Goal: Task Accomplishment & Management: Use online tool/utility

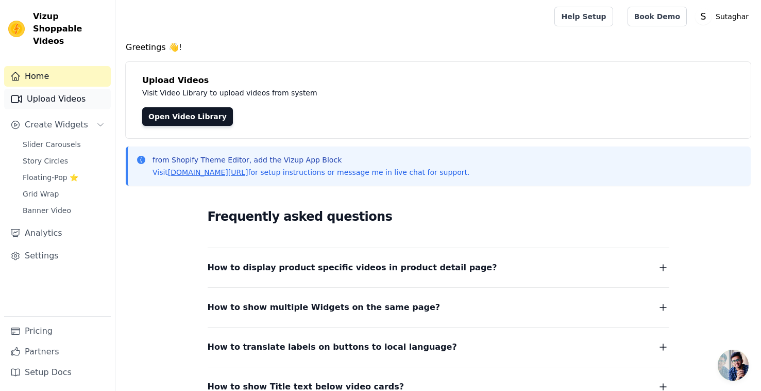
click at [55, 93] on link "Upload Videos" at bounding box center [57, 99] width 107 height 21
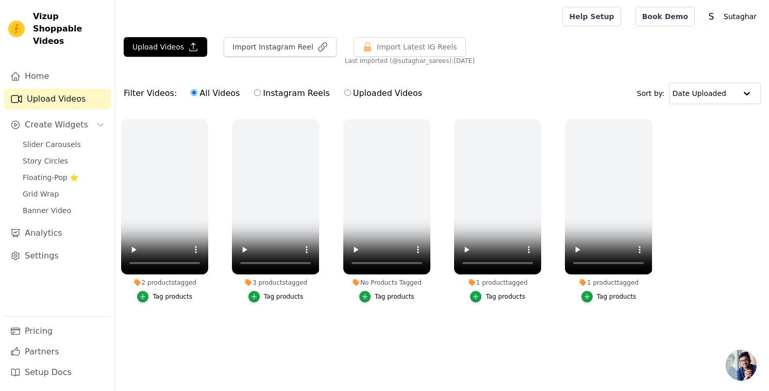
click at [255, 91] on input "Instagram Reels" at bounding box center [257, 92] width 7 height 7
radio input "true"
click at [286, 42] on button "Import Instagram Reel" at bounding box center [280, 47] width 113 height 20
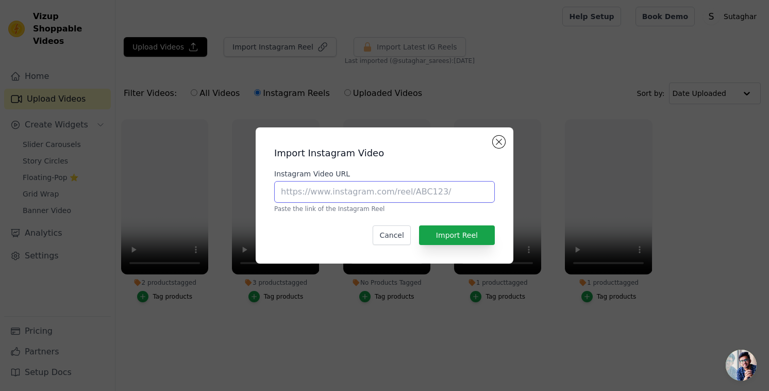
click at [407, 190] on input "Instagram Video URL" at bounding box center [384, 192] width 221 height 22
paste input "https://www.instagram.com/p/DNs2ABIZMyB/"
type input "https://www.instagram.com/p/DNs2ABIZMyB/"
click at [461, 220] on div "Import Instagram Video Instagram Video URL https://www.instagram.com/p/DNs2ABIZ…" at bounding box center [384, 196] width 241 height 120
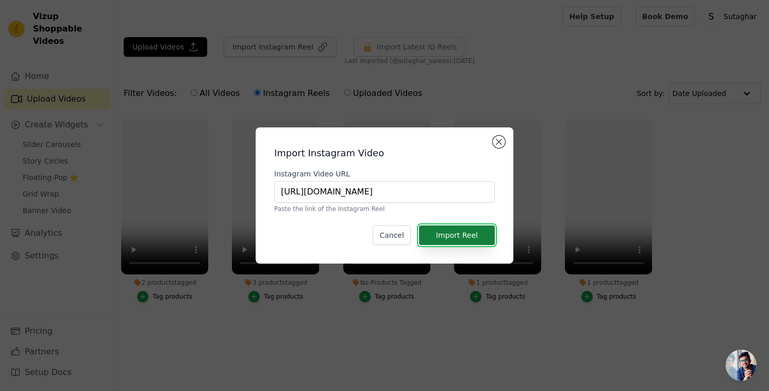
click at [462, 229] on button "Import Reel" at bounding box center [457, 235] width 76 height 20
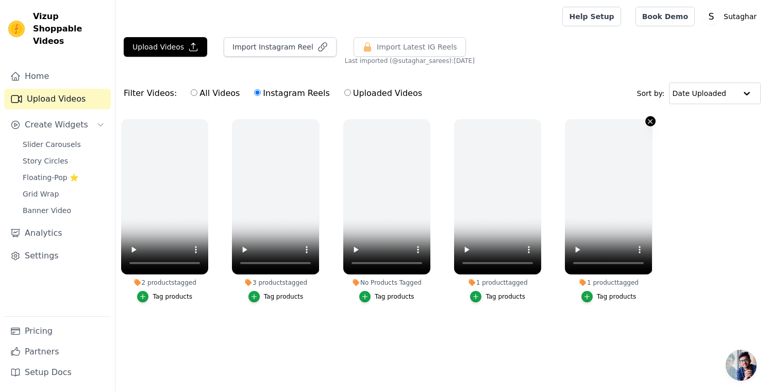
click at [650, 122] on icon "button" at bounding box center [650, 122] width 8 height 8
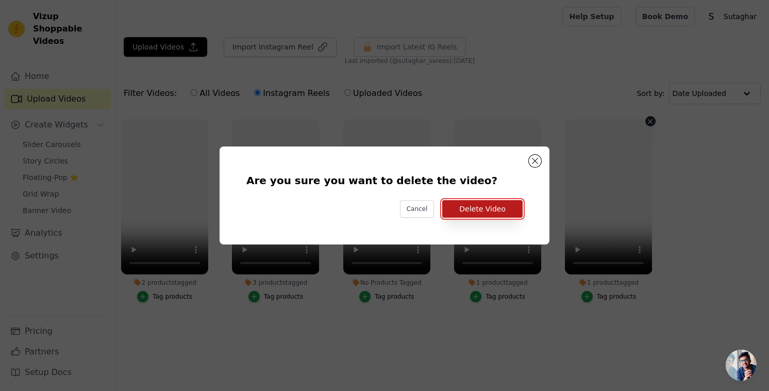
click at [511, 203] on button "Delete Video" at bounding box center [482, 209] width 80 height 18
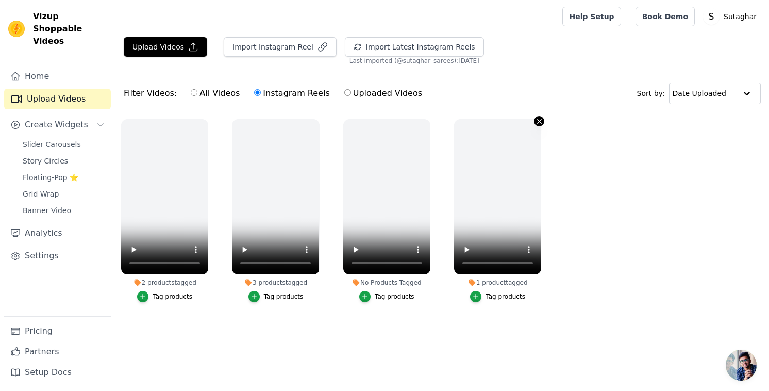
click at [537, 121] on icon "button" at bounding box center [539, 122] width 8 height 8
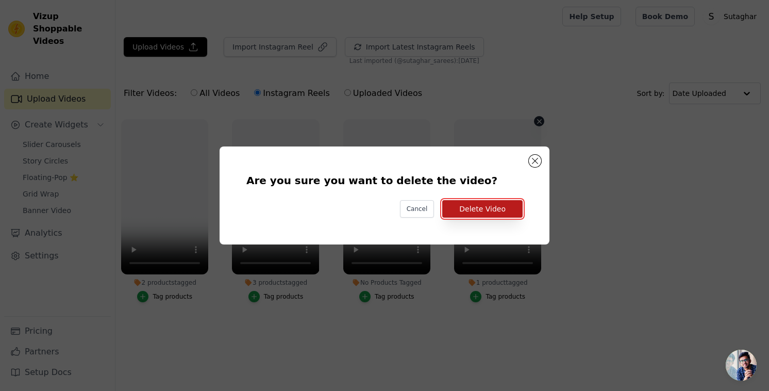
click at [495, 211] on button "Delete Video" at bounding box center [482, 209] width 80 height 18
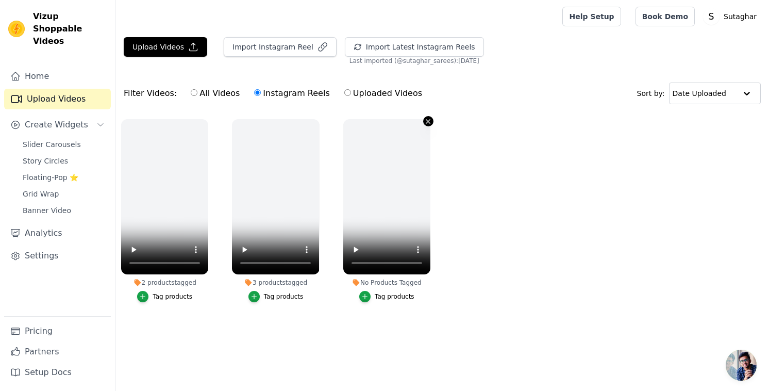
click at [427, 121] on icon "button" at bounding box center [428, 122] width 8 height 8
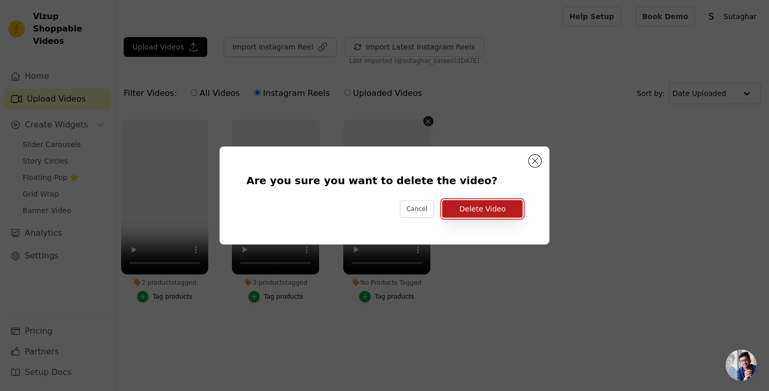
click at [510, 210] on button "Delete Video" at bounding box center [482, 209] width 80 height 18
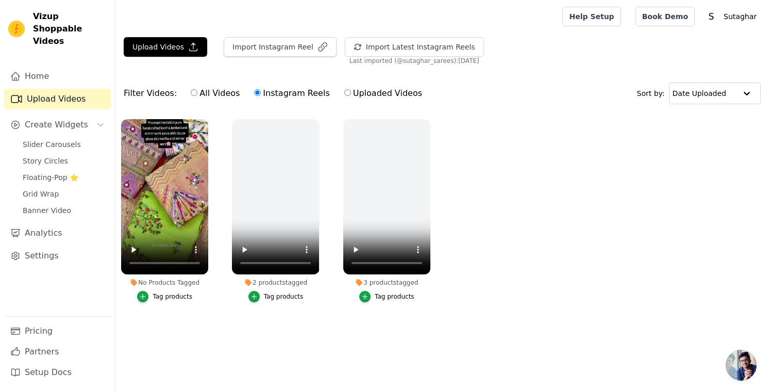
click at [179, 298] on div "Tag products" at bounding box center [173, 296] width 40 height 8
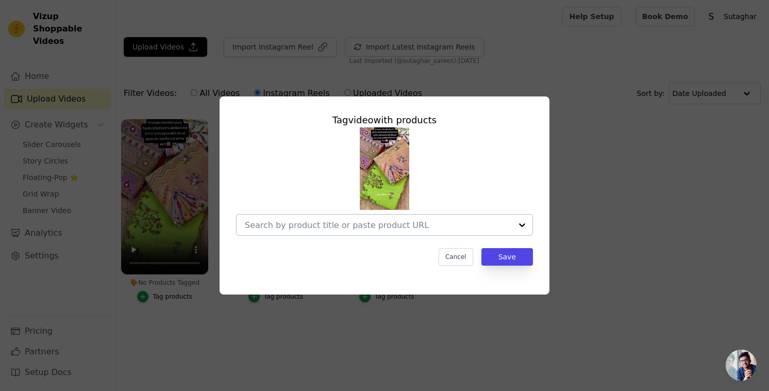
click at [463, 228] on input "No Products Tagged Tag video with products Cancel Save Tag products" at bounding box center [378, 225] width 267 height 10
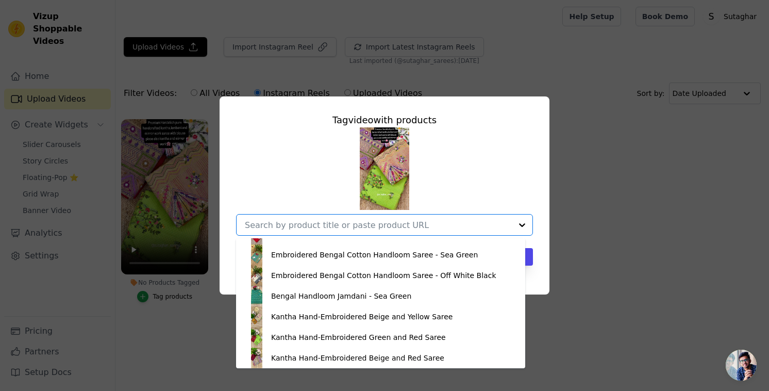
scroll to position [531, 0]
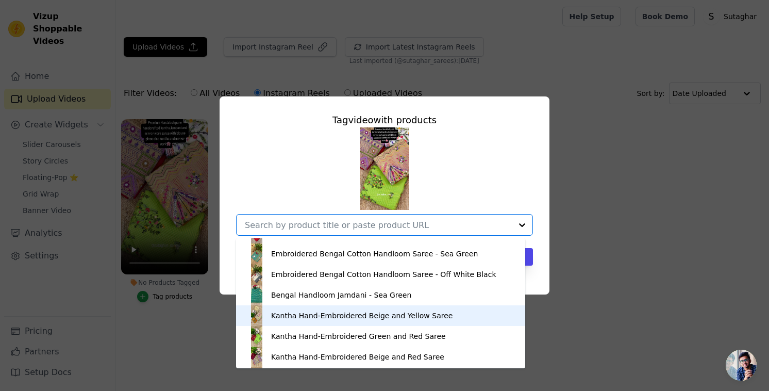
click at [372, 314] on div "Kantha Hand-Embroidered Beige and Yellow Saree" at bounding box center [361, 315] width 181 height 10
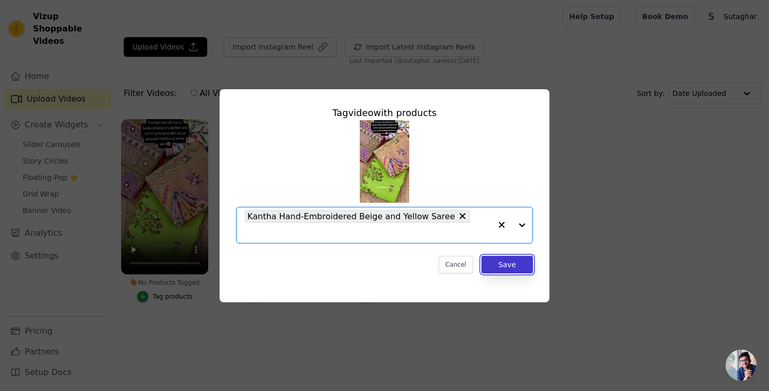
click at [503, 256] on button "Save" at bounding box center [507, 265] width 52 height 18
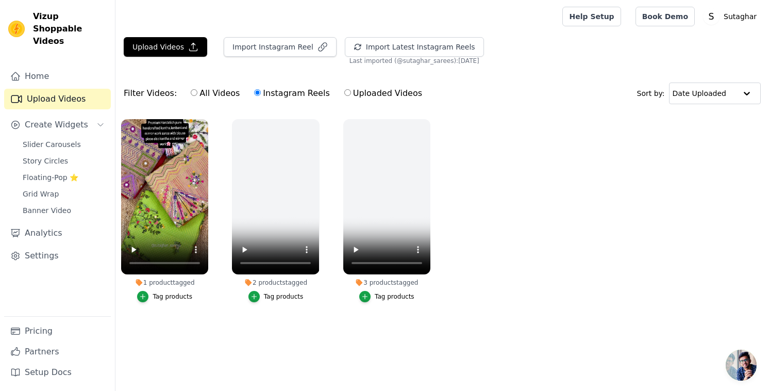
click at [175, 299] on div "Tag products" at bounding box center [173, 296] width 40 height 8
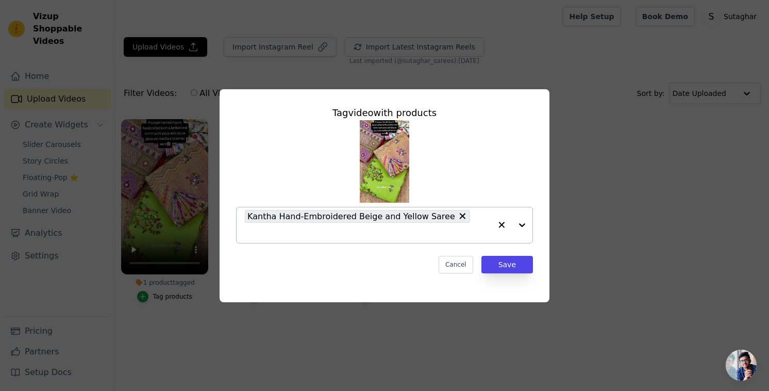
click at [517, 226] on div at bounding box center [511, 225] width 41 height 36
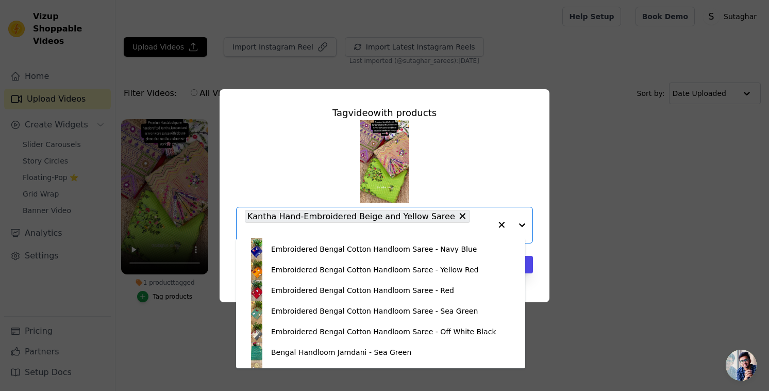
scroll to position [550, 0]
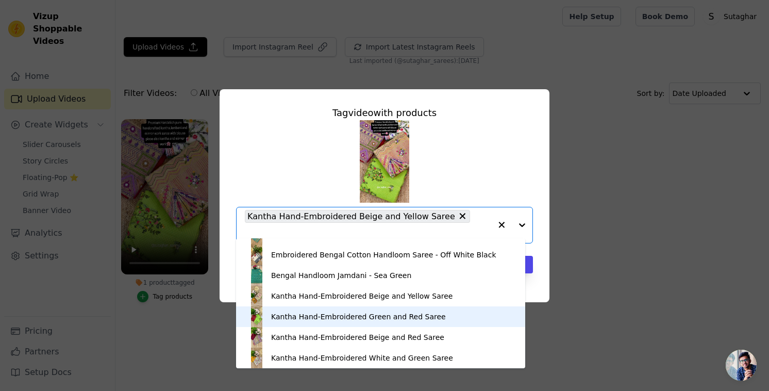
click at [399, 320] on div "Kantha Hand-Embroidered Green and Red Saree" at bounding box center [358, 316] width 175 height 10
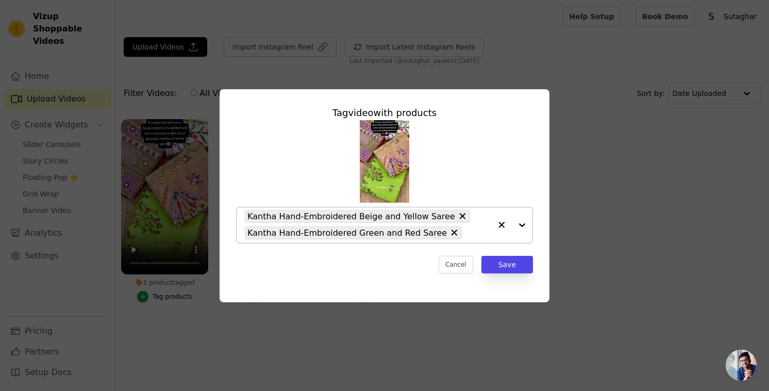
click at [526, 220] on div at bounding box center [511, 225] width 41 height 36
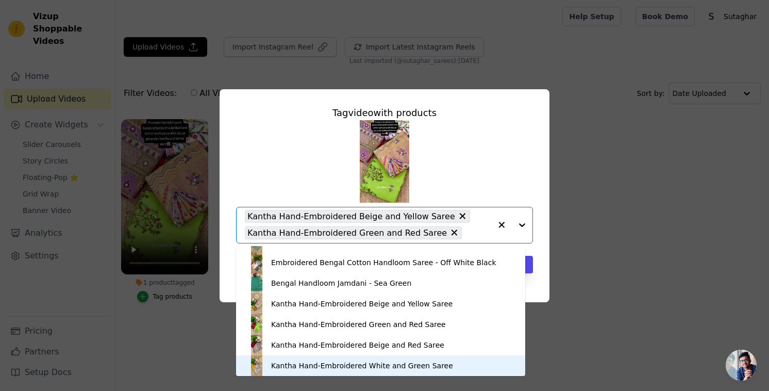
click at [395, 363] on div "Kantha Hand-Embroidered White and Green Saree" at bounding box center [362, 365] width 182 height 10
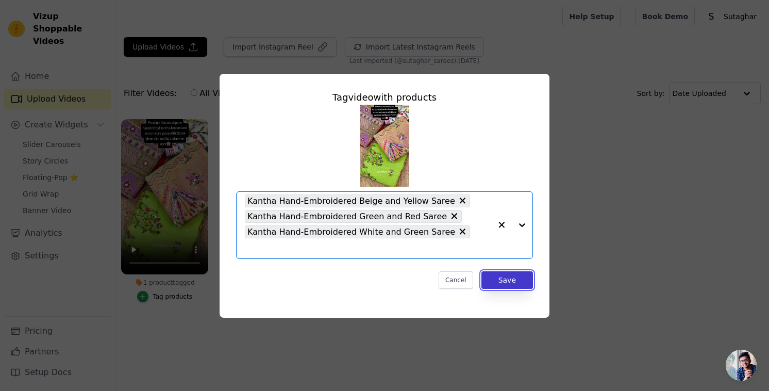
click at [494, 271] on button "Save" at bounding box center [507, 280] width 52 height 18
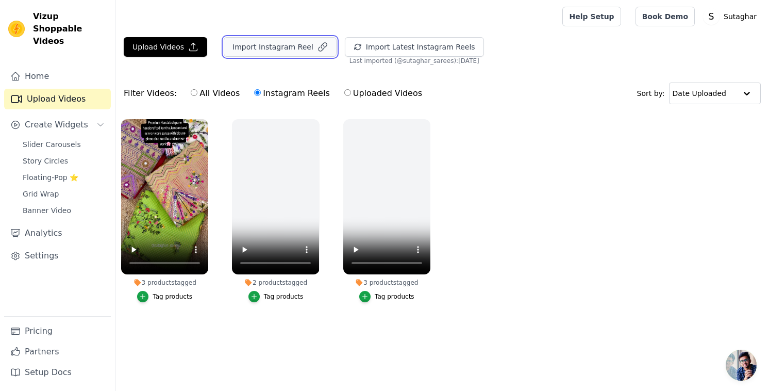
click at [284, 47] on button "Import Instagram Reel" at bounding box center [280, 47] width 113 height 20
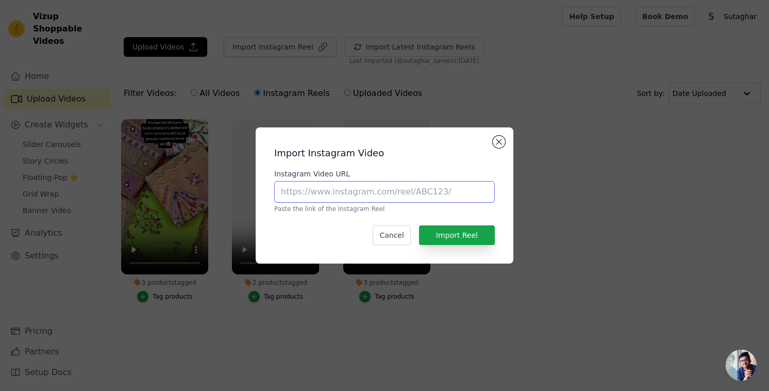
click at [326, 190] on input "Instagram Video URL" at bounding box center [384, 192] width 221 height 22
paste input "https://www.instagram.com/p/DNBDVr3SZ7L/"
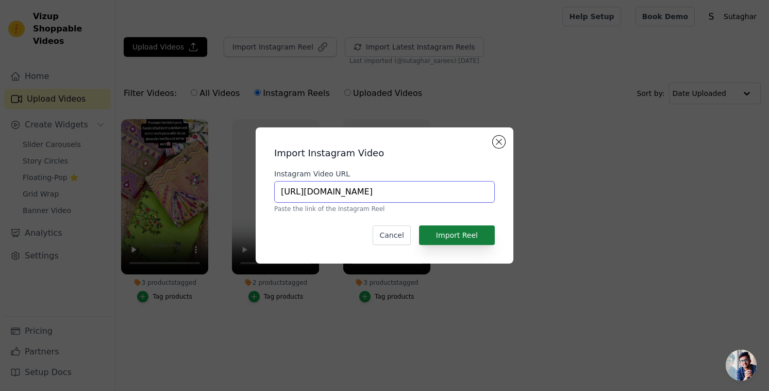
type input "https://www.instagram.com/p/DNBDVr3SZ7L/"
click at [463, 233] on button "Import Reel" at bounding box center [457, 235] width 76 height 20
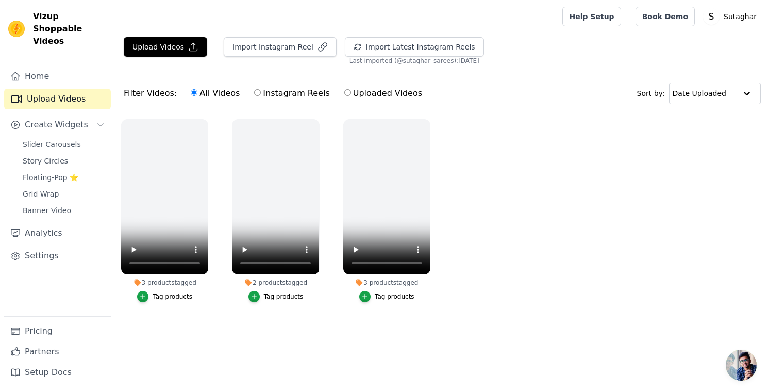
click at [465, 130] on ul "3 products tagged Tag products 2 products tagged Tag products 3 products tagged…" at bounding box center [442, 220] width 654 height 215
click at [254, 93] on input "Instagram Reels" at bounding box center [257, 92] width 7 height 7
radio input "true"
click at [286, 51] on button "Import Instagram Reel" at bounding box center [280, 47] width 113 height 20
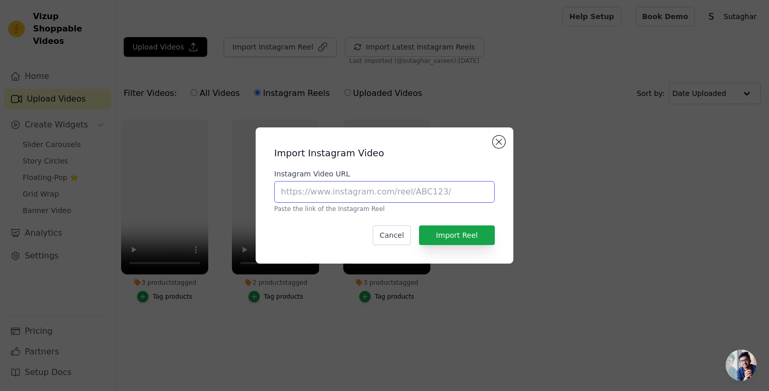
click at [343, 194] on input "Instagram Video URL" at bounding box center [384, 192] width 221 height 22
paste input "https://www.instagram.com/p/DNBDVr3SZ7L/"
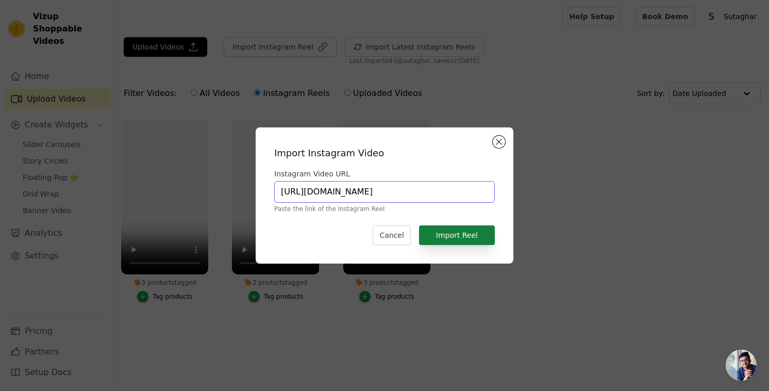
type input "https://www.instagram.com/p/DNBDVr3SZ7L/"
click at [439, 237] on button "Import Reel" at bounding box center [457, 235] width 76 height 20
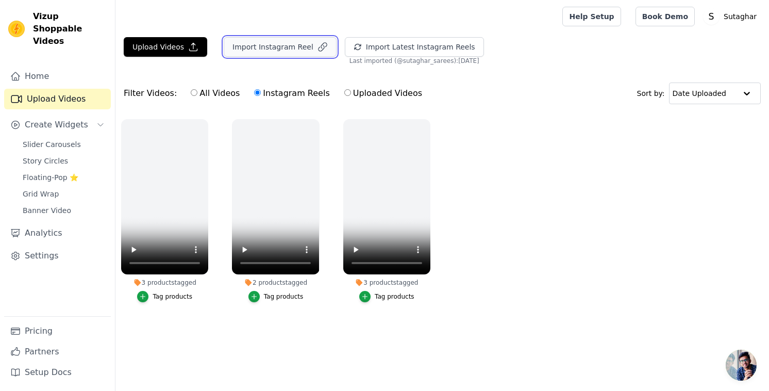
click at [303, 48] on button "Import Instagram Reel" at bounding box center [280, 47] width 113 height 20
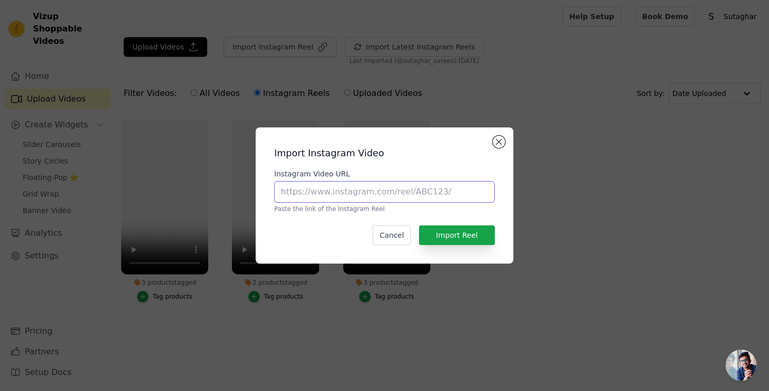
click at [359, 192] on input "Instagram Video URL" at bounding box center [384, 192] width 221 height 22
paste input "https://www.instagram.com/p/DMSfluOy5SP/"
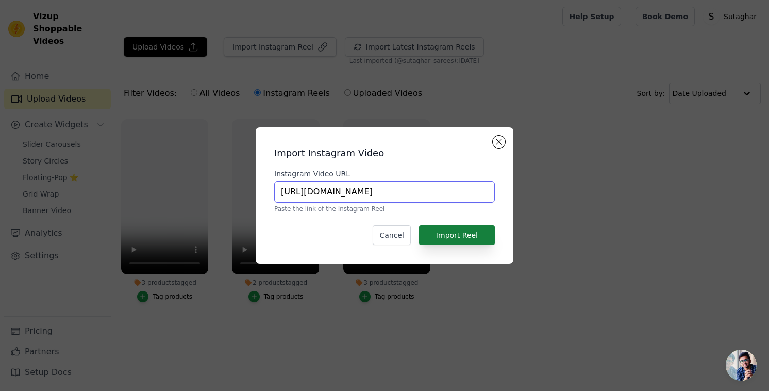
type input "https://www.instagram.com/p/DMSfluOy5SP/"
click at [471, 231] on button "Import Reel" at bounding box center [457, 235] width 76 height 20
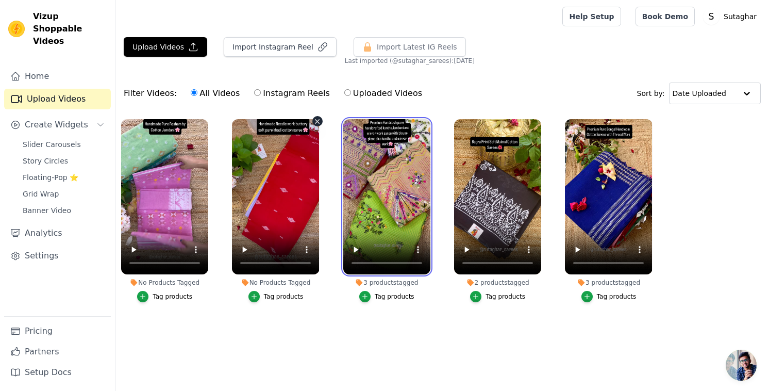
drag, startPoint x: 370, startPoint y: 168, endPoint x: 292, endPoint y: 170, distance: 77.9
click at [292, 170] on ul "No Products Tagged Tag products No Products Tagged Tag products 3 products tagg…" at bounding box center [442, 220] width 654 height 215
drag, startPoint x: 369, startPoint y: 124, endPoint x: 287, endPoint y: 122, distance: 82.0
click at [287, 122] on ul "No Products Tagged Tag products No Products Tagged Tag products 3 products tagg…" at bounding box center [442, 220] width 654 height 215
drag, startPoint x: 363, startPoint y: 199, endPoint x: 322, endPoint y: 191, distance: 42.0
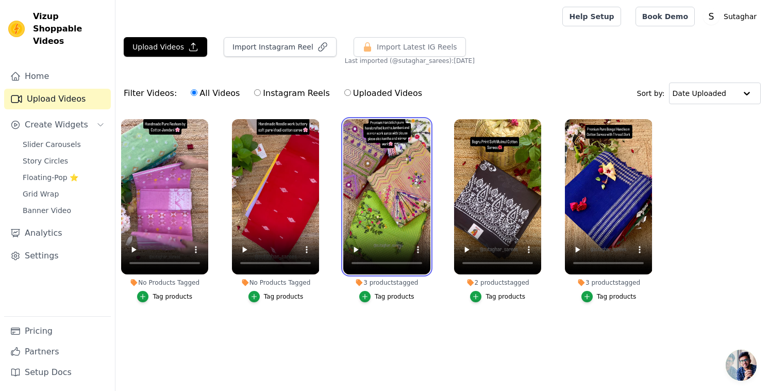
click at [322, 191] on ul "No Products Tagged Tag products No Products Tagged Tag products 3 products tagg…" at bounding box center [442, 220] width 654 height 215
click at [684, 97] on input "text" at bounding box center [705, 93] width 64 height 21
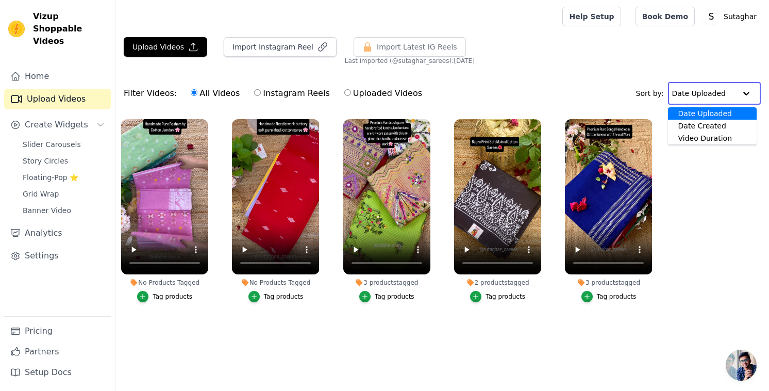
click at [513, 47] on div "Upload Videos Import Instagram Reel Import Latest Instagram Reels Import Latest…" at bounding box center [442, 51] width 654 height 28
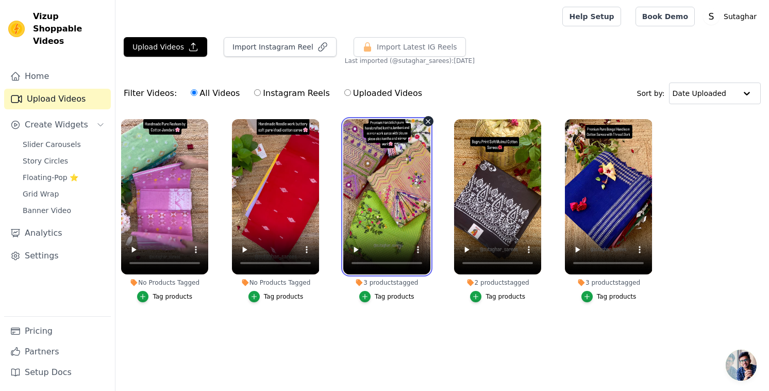
click at [367, 146] on video at bounding box center [386, 196] width 87 height 155
drag, startPoint x: 369, startPoint y: 170, endPoint x: 333, endPoint y: 166, distance: 35.7
click at [333, 166] on ul "No Products Tagged Tag products No Products Tagged Tag products 3 products tagg…" at bounding box center [442, 220] width 654 height 215
drag, startPoint x: 370, startPoint y: 164, endPoint x: 322, endPoint y: 152, distance: 50.0
click at [322, 154] on ul "No Products Tagged Tag products No Products Tagged Tag products 3 products tagg…" at bounding box center [442, 220] width 654 height 215
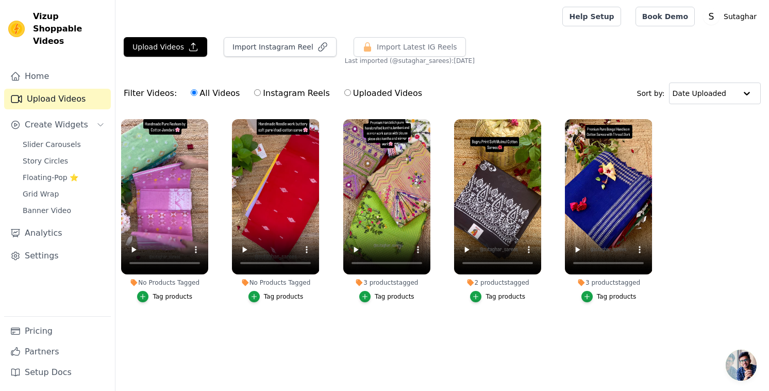
click at [291, 87] on label "Instagram Reels" at bounding box center [292, 93] width 76 height 13
click at [261, 89] on input "Instagram Reels" at bounding box center [257, 92] width 7 height 7
radio input "true"
click at [63, 139] on span "Slider Carousels" at bounding box center [52, 144] width 58 height 10
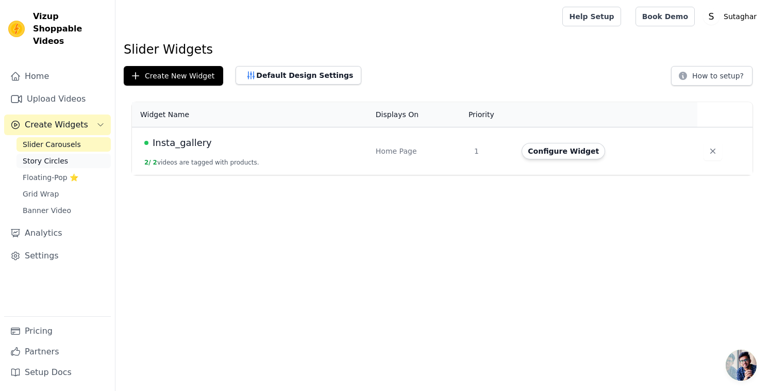
click at [33, 156] on span "Story Circles" at bounding box center [45, 161] width 45 height 10
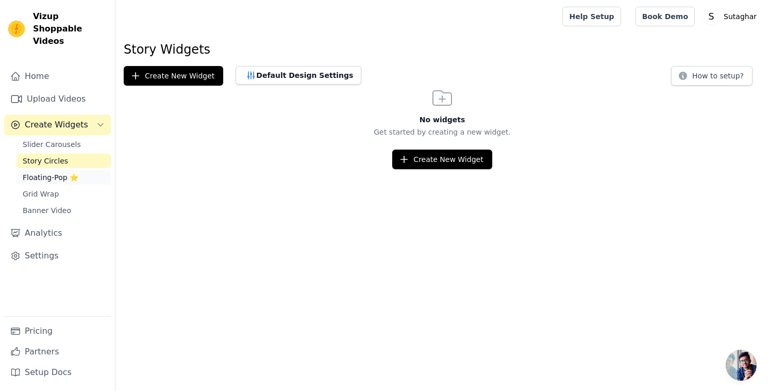
click at [42, 172] on span "Floating-Pop ⭐" at bounding box center [51, 177] width 56 height 10
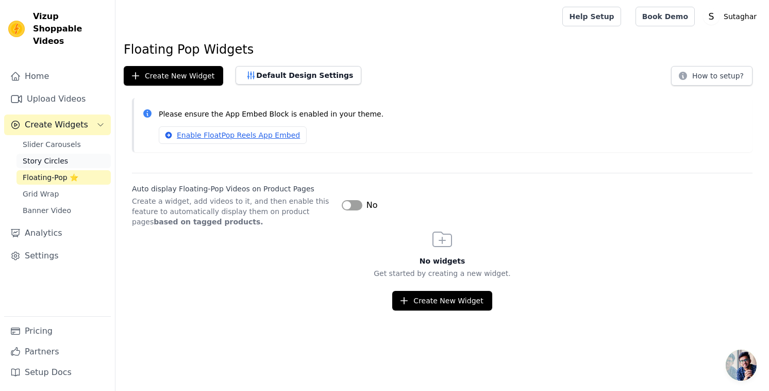
click at [48, 156] on span "Story Circles" at bounding box center [45, 161] width 45 height 10
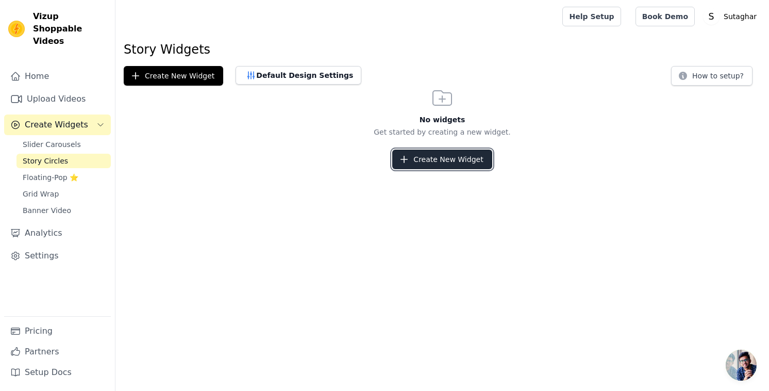
click at [430, 165] on button "Create New Widget" at bounding box center [441, 159] width 99 height 20
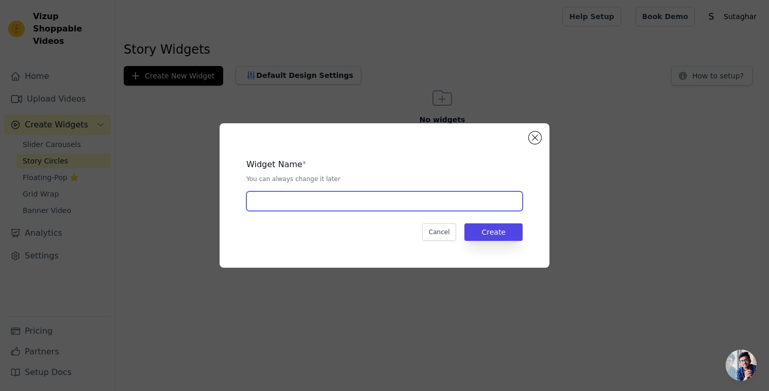
click at [427, 204] on input "text" at bounding box center [384, 201] width 276 height 20
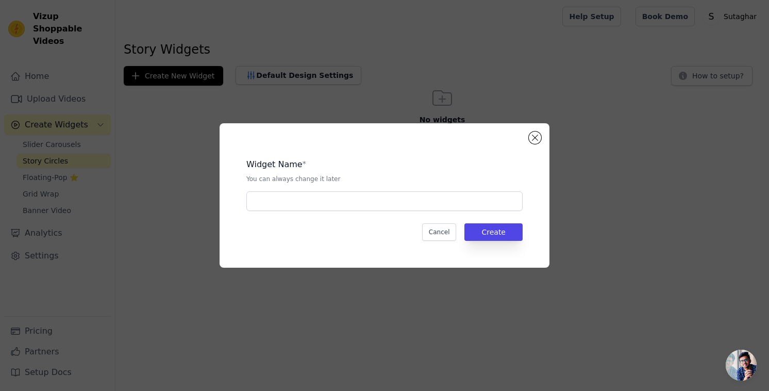
click at [342, 259] on div "Widget Name * You can always change it later Cancel Create" at bounding box center [385, 195] width 330 height 144
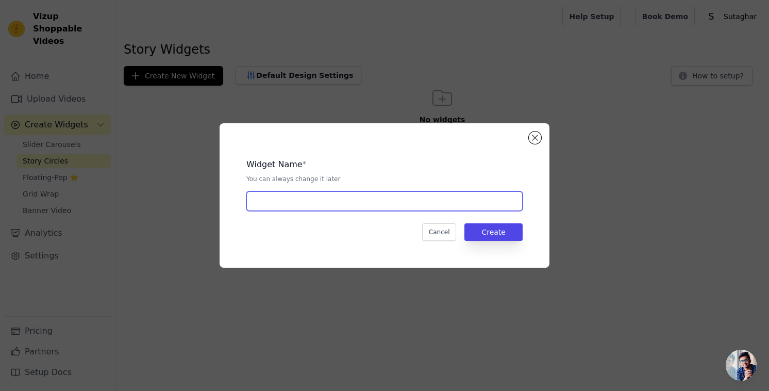
click at [304, 203] on input "text" at bounding box center [384, 201] width 276 height 20
type input "insta_story"
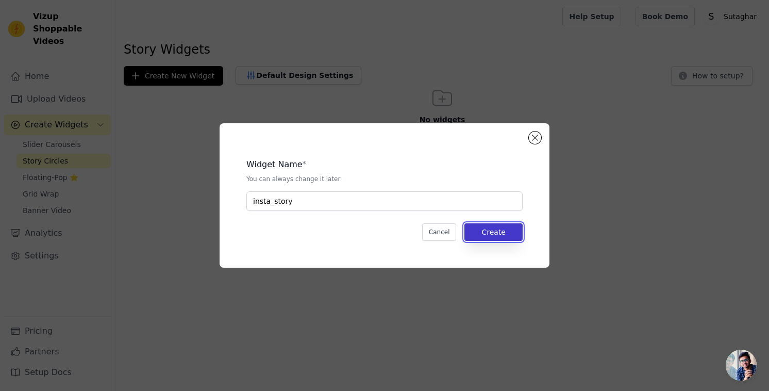
click at [482, 236] on button "Create" at bounding box center [493, 232] width 58 height 18
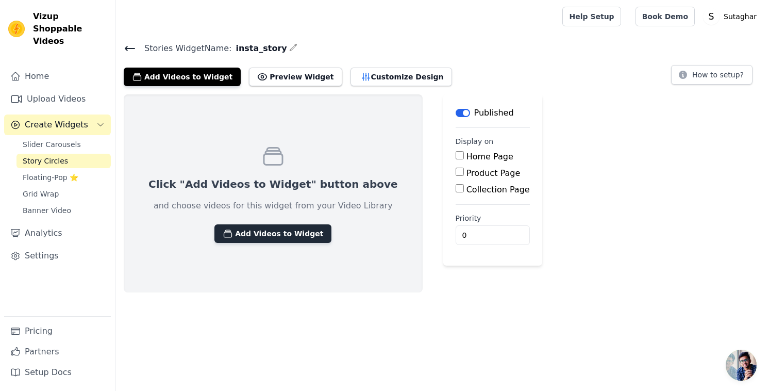
click at [289, 235] on button "Add Videos to Widget" at bounding box center [272, 233] width 117 height 19
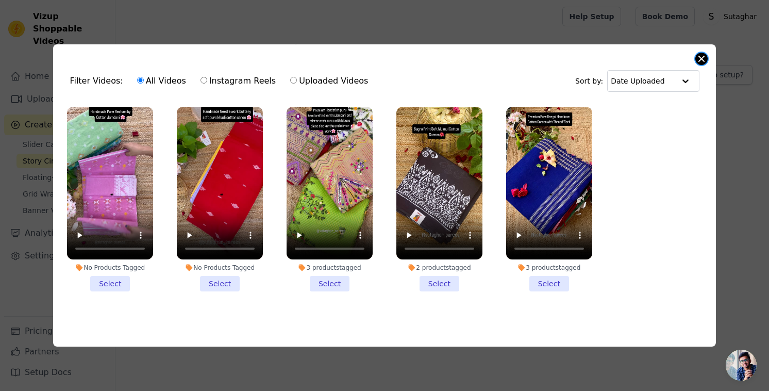
click at [707, 58] on div "Filter Videos: All Videos Instagram Reels Uploaded Videos Sort by: Date Uploade…" at bounding box center [384, 195] width 662 height 303
click at [695, 55] on div "Filter Videos: All Videos Instagram Reels Uploaded Videos Sort by: Date Uploade…" at bounding box center [384, 195] width 662 height 303
click at [700, 55] on button "Close modal" at bounding box center [701, 59] width 12 height 12
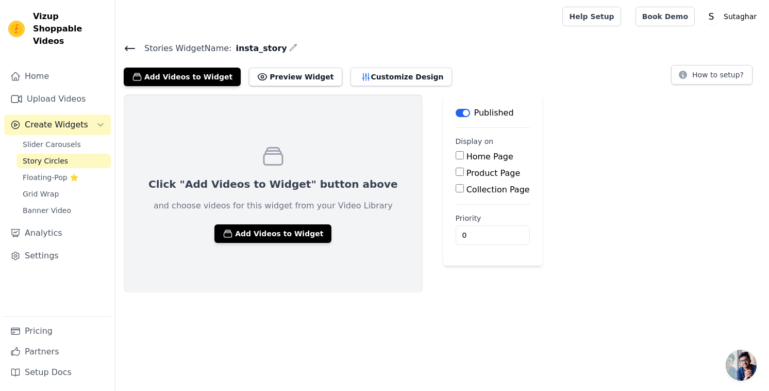
click at [443, 158] on main "Label Published Display on Home Page Product Page Collection Page Priority 0" at bounding box center [492, 179] width 99 height 171
click at [456, 157] on input "Home Page" at bounding box center [460, 155] width 8 height 8
checkbox input "true"
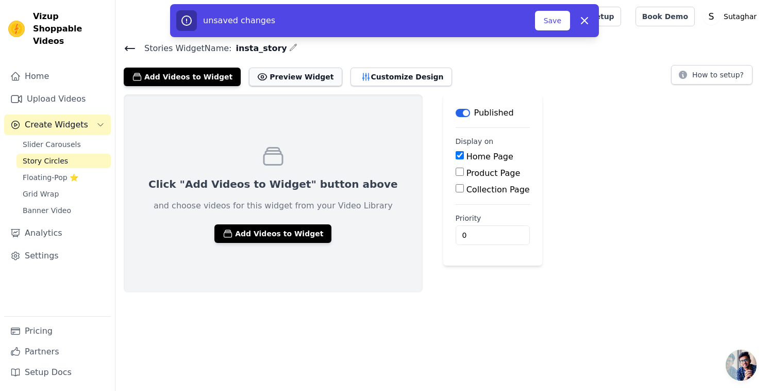
click at [298, 79] on button "Preview Widget" at bounding box center [295, 77] width 93 height 19
click at [48, 189] on span "Grid Wrap" at bounding box center [41, 194] width 36 height 10
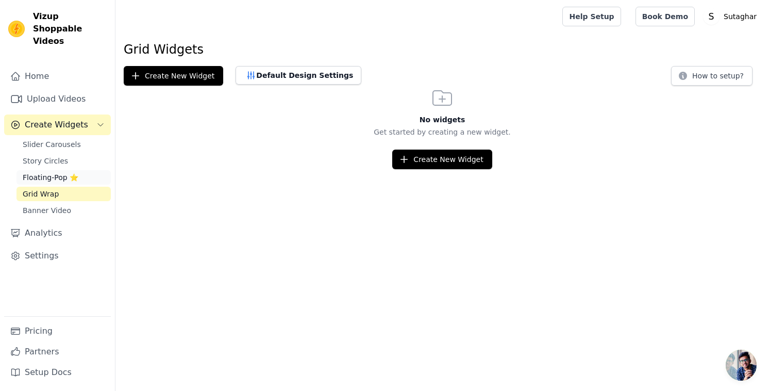
click at [56, 172] on span "Floating-Pop ⭐" at bounding box center [51, 177] width 56 height 10
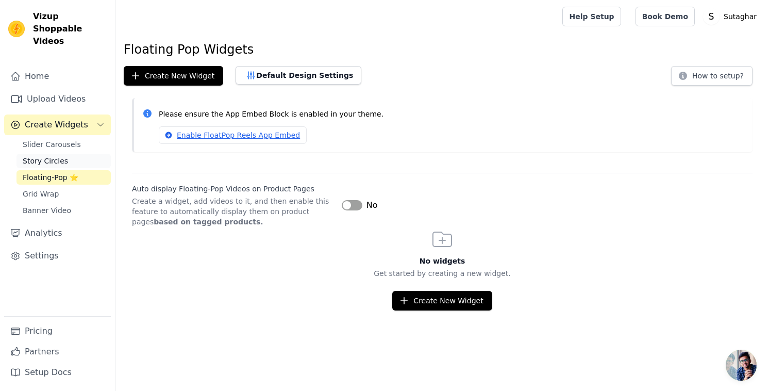
click at [59, 156] on span "Story Circles" at bounding box center [45, 161] width 45 height 10
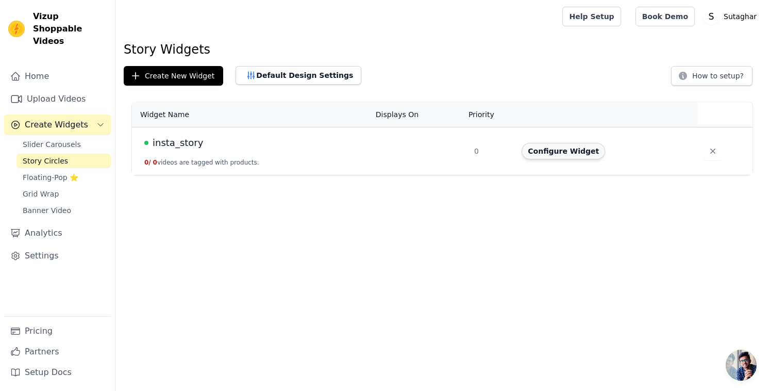
click at [570, 150] on button "Configure Widget" at bounding box center [563, 151] width 83 height 16
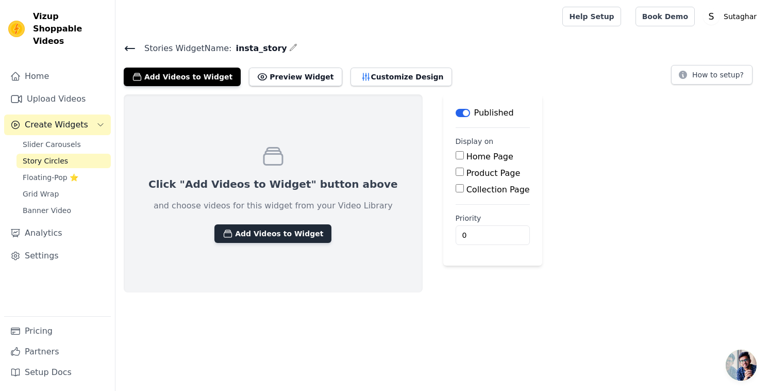
click at [288, 233] on button "Add Videos to Widget" at bounding box center [272, 233] width 117 height 19
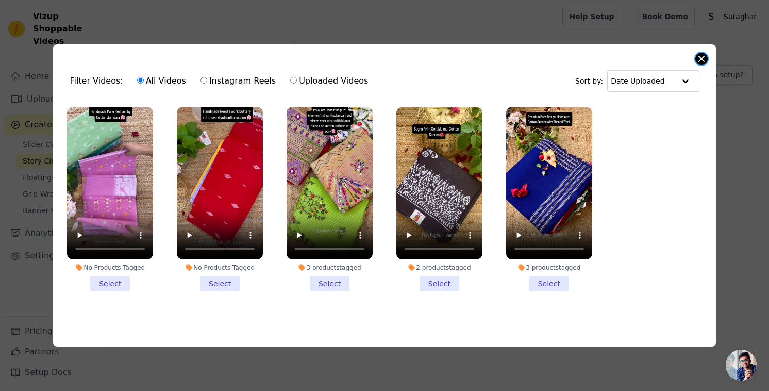
click at [699, 54] on button "Close modal" at bounding box center [701, 59] width 12 height 12
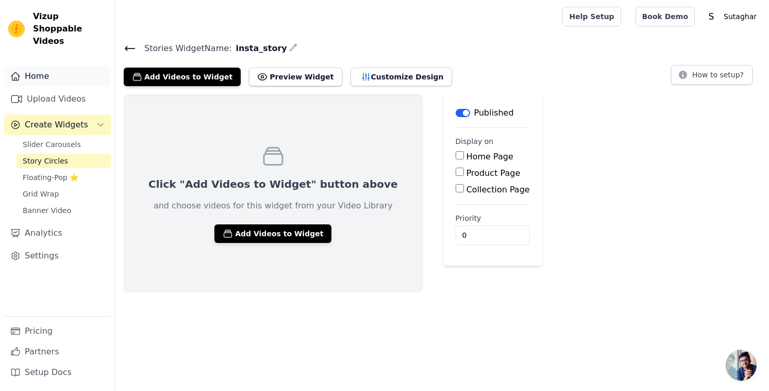
click at [55, 66] on link "Home" at bounding box center [57, 76] width 107 height 21
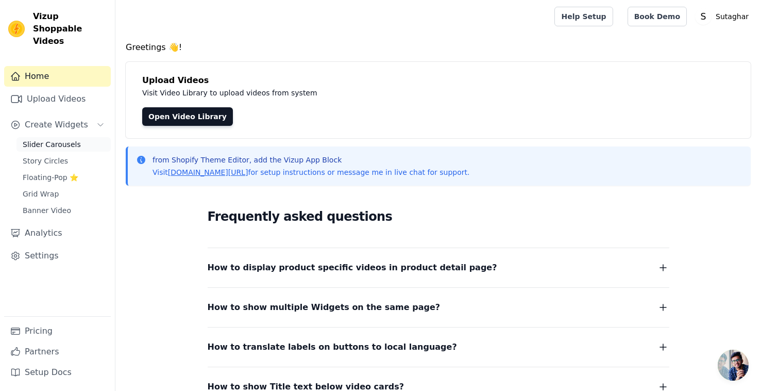
click at [62, 139] on span "Slider Carousels" at bounding box center [52, 144] width 58 height 10
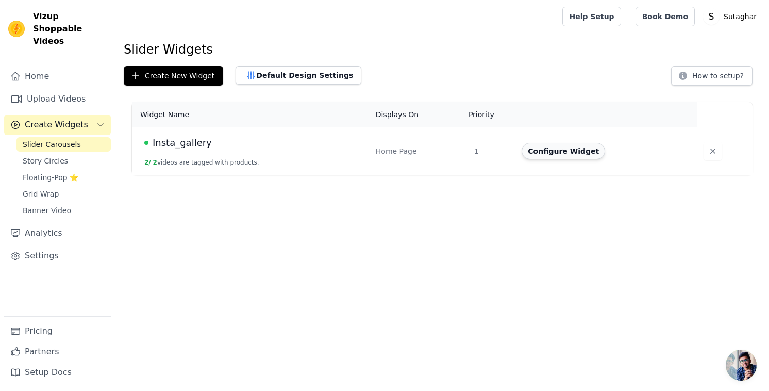
click at [555, 151] on button "Configure Widget" at bounding box center [563, 151] width 83 height 16
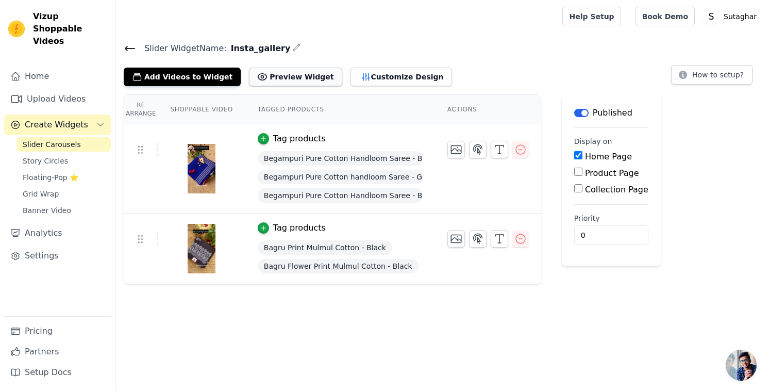
click at [293, 74] on button "Preview Widget" at bounding box center [295, 77] width 93 height 19
click at [57, 89] on link "Upload Videos" at bounding box center [57, 99] width 107 height 21
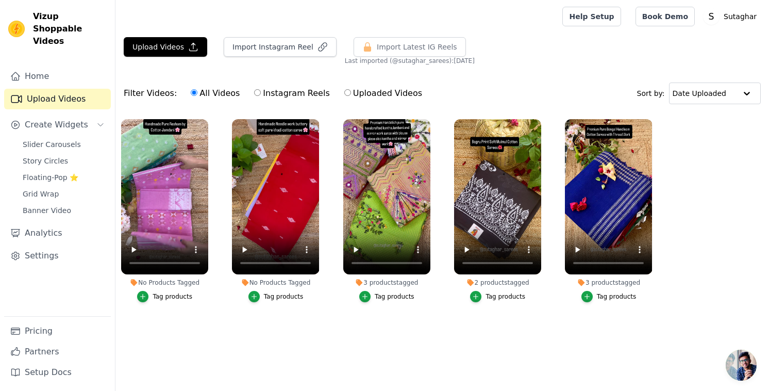
click at [517, 85] on div "Filter Videos: All Videos Instagram Reels Uploaded Videos Sort by: Date Uploaded" at bounding box center [442, 93] width 654 height 40
click at [195, 315] on ul "No Products Tagged Tag products No Products Tagged Tag products 3 products tagg…" at bounding box center [442, 220] width 654 height 215
click at [405, 72] on div "Upload Videos Import Instagram Reel Import Latest Instagram Reels Import Latest…" at bounding box center [442, 182] width 654 height 291
click at [88, 137] on link "Slider Carousels" at bounding box center [63, 144] width 94 height 14
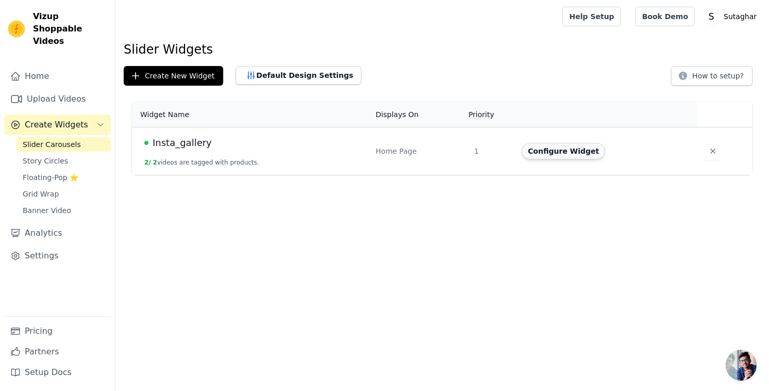
click at [558, 154] on button "Configure Widget" at bounding box center [563, 151] width 83 height 16
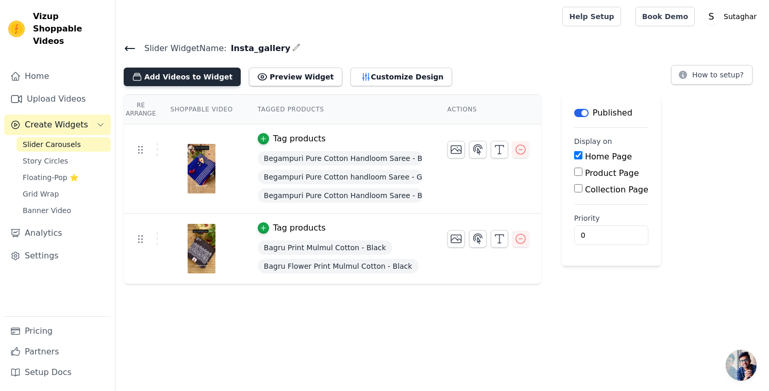
click at [213, 80] on button "Add Videos to Widget" at bounding box center [182, 77] width 117 height 19
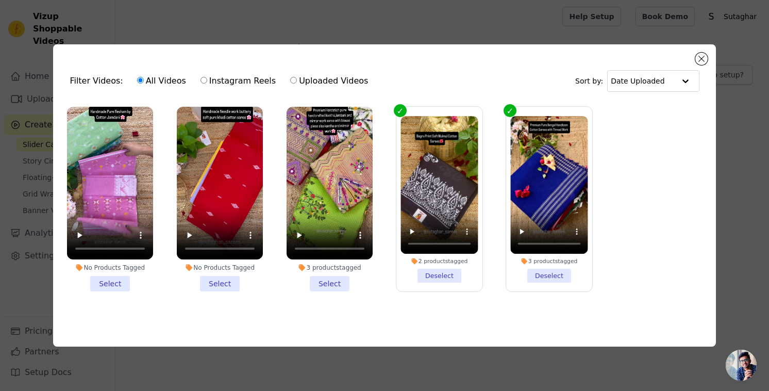
click at [115, 278] on li "No Products Tagged Select" at bounding box center [110, 199] width 86 height 185
click at [0, 0] on input "No Products Tagged Select" at bounding box center [0, 0] width 0 height 0
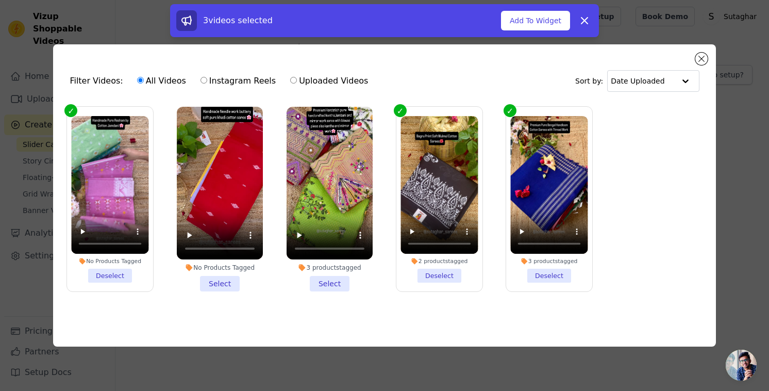
click at [210, 280] on li "No Products Tagged Select" at bounding box center [220, 199] width 86 height 185
click at [0, 0] on input "No Products Tagged Select" at bounding box center [0, 0] width 0 height 0
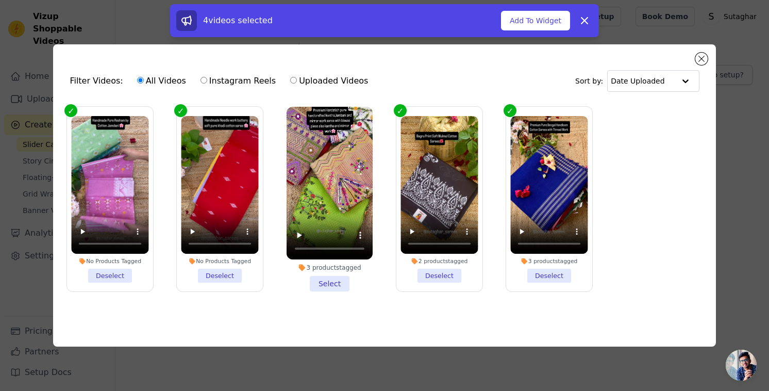
click at [326, 281] on li "3 products tagged Select" at bounding box center [330, 199] width 86 height 185
click at [0, 0] on input "3 products tagged Select" at bounding box center [0, 0] width 0 height 0
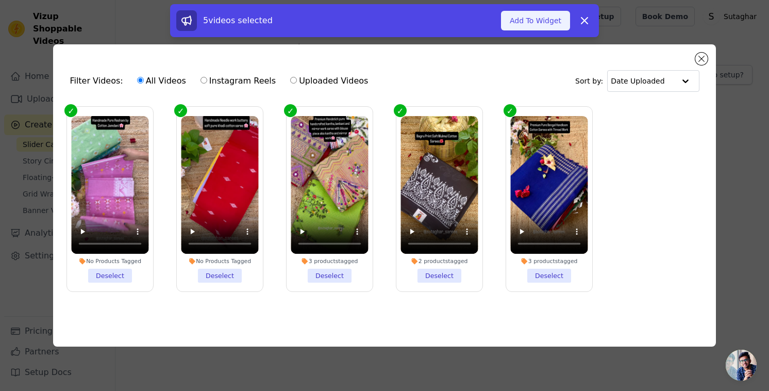
click at [514, 22] on button "Add To Widget" at bounding box center [535, 21] width 69 height 20
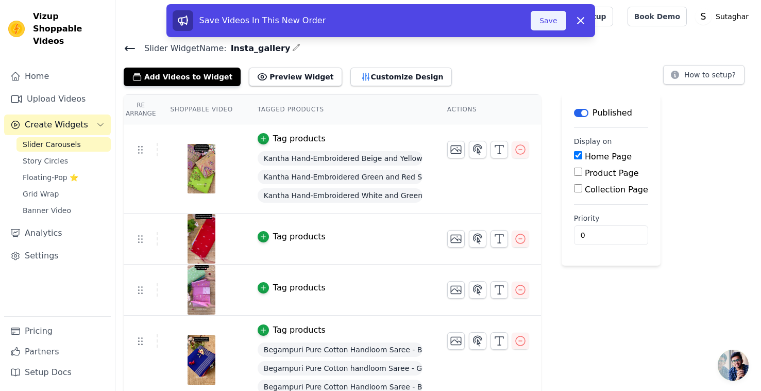
click at [544, 30] on button "Save" at bounding box center [548, 21] width 35 height 20
